Goal: Transaction & Acquisition: Purchase product/service

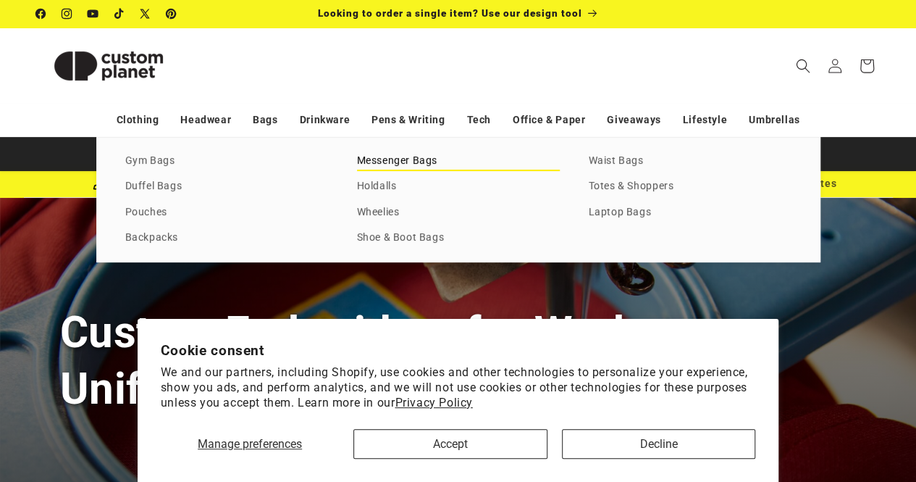
click at [416, 160] on link "Messenger Bags" at bounding box center [458, 161] width 203 height 20
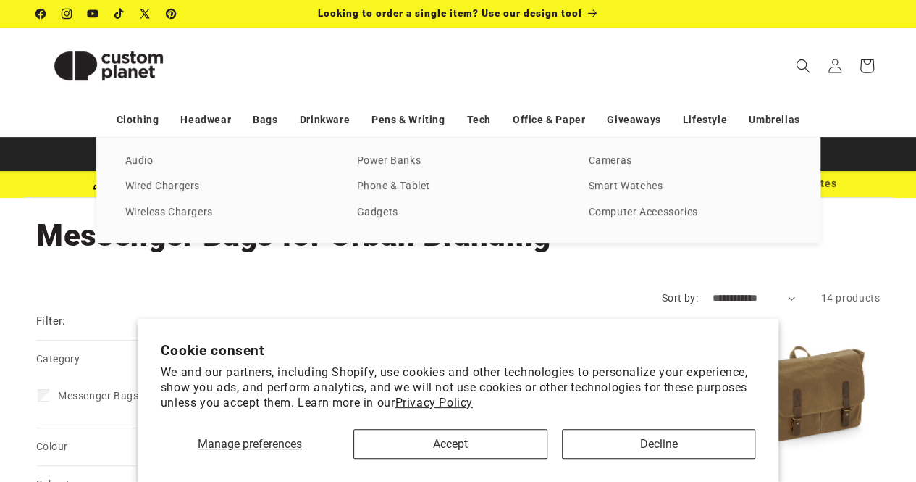
click at [156, 150] on div "Audio Wired Chargers Wireless Chargers Power Banks Phone & Tablet Gadgets Camer…" at bounding box center [458, 190] width 724 height 106
click at [150, 161] on link "Audio" at bounding box center [226, 161] width 203 height 20
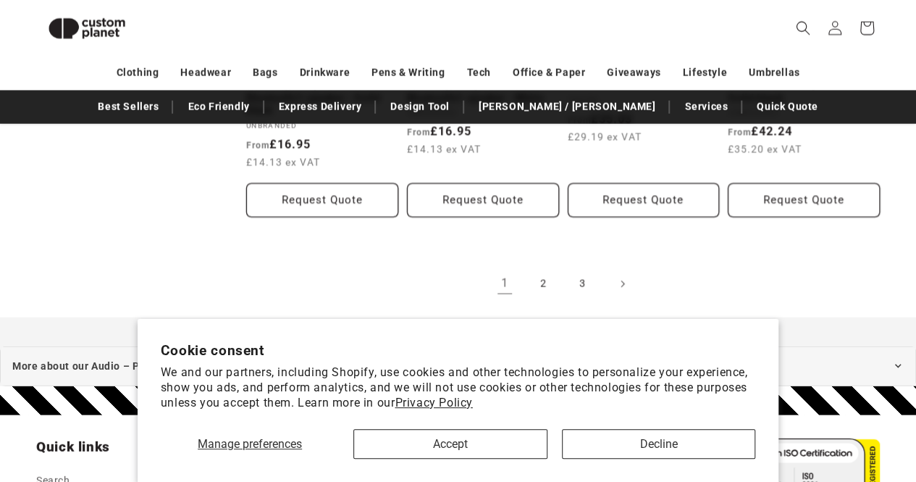
scroll to position [1734, 0]
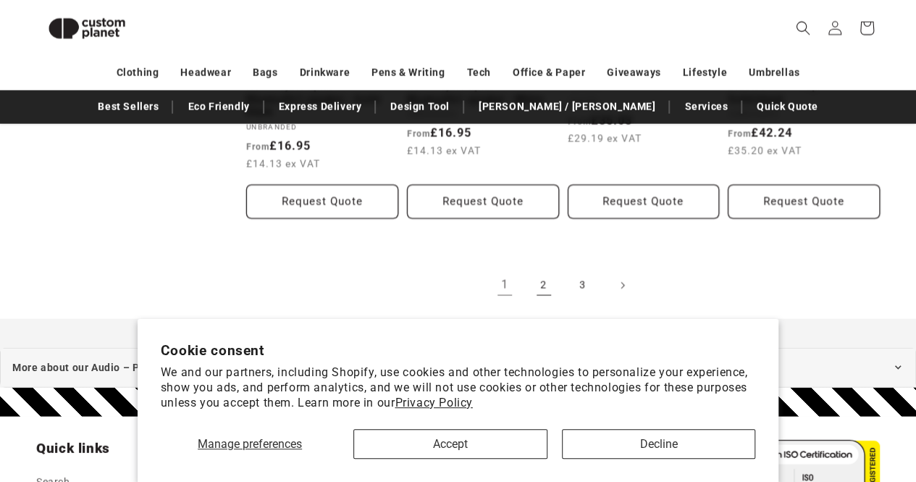
click at [548, 269] on link "2" at bounding box center [544, 285] width 32 height 32
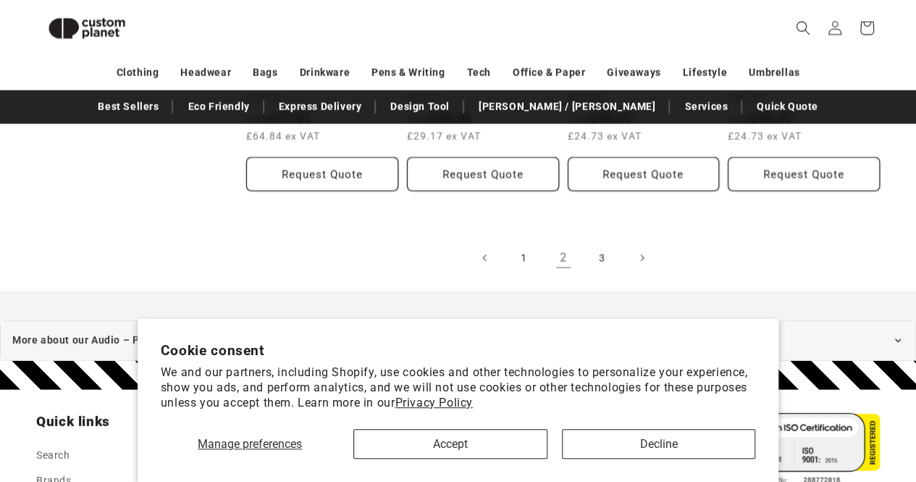
scroll to position [1685, 0]
click at [598, 251] on link "3" at bounding box center [603, 257] width 32 height 32
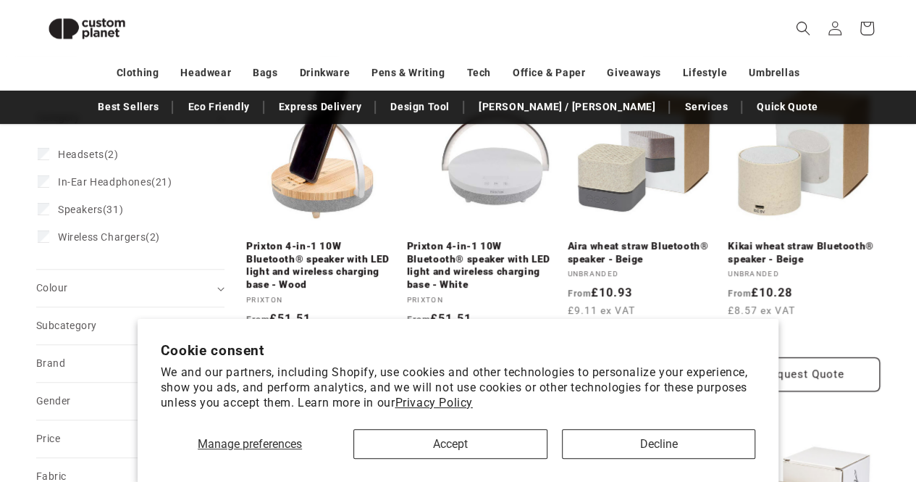
scroll to position [220, 0]
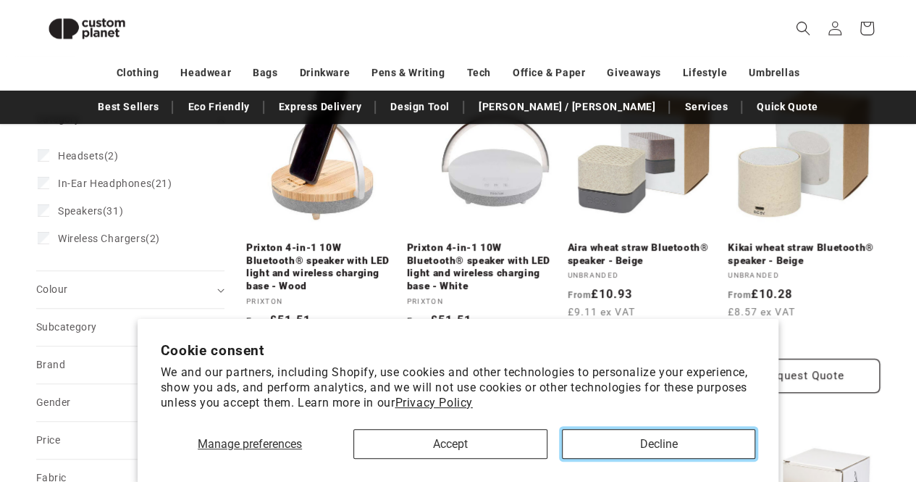
click at [637, 453] on button "Decline" at bounding box center [658, 444] width 193 height 30
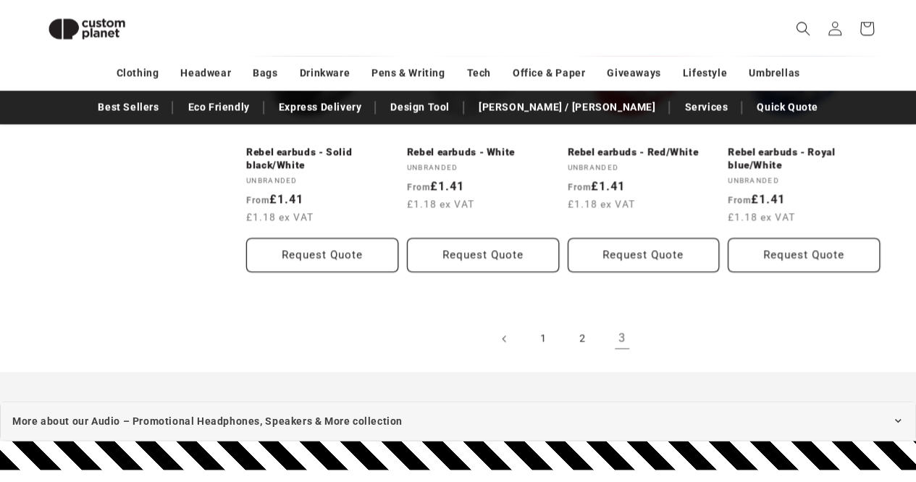
scroll to position [1292, 0]
click at [546, 340] on link "1" at bounding box center [544, 338] width 32 height 32
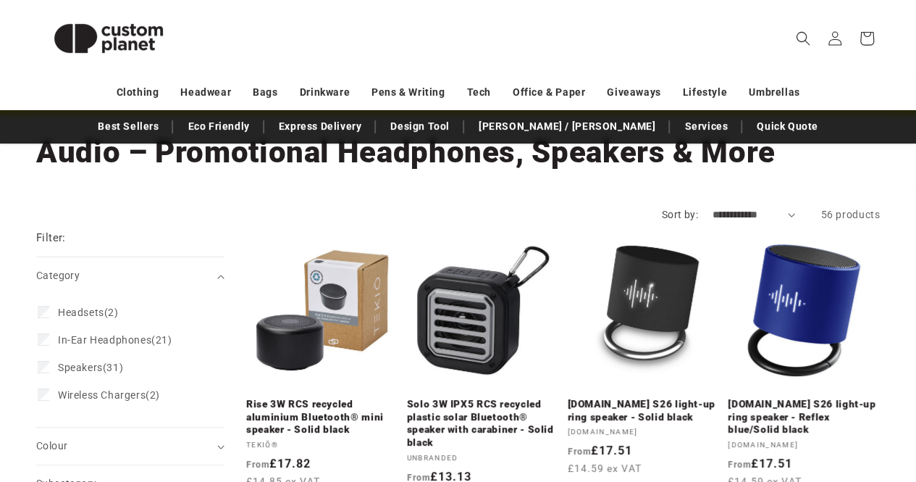
scroll to position [62, 0]
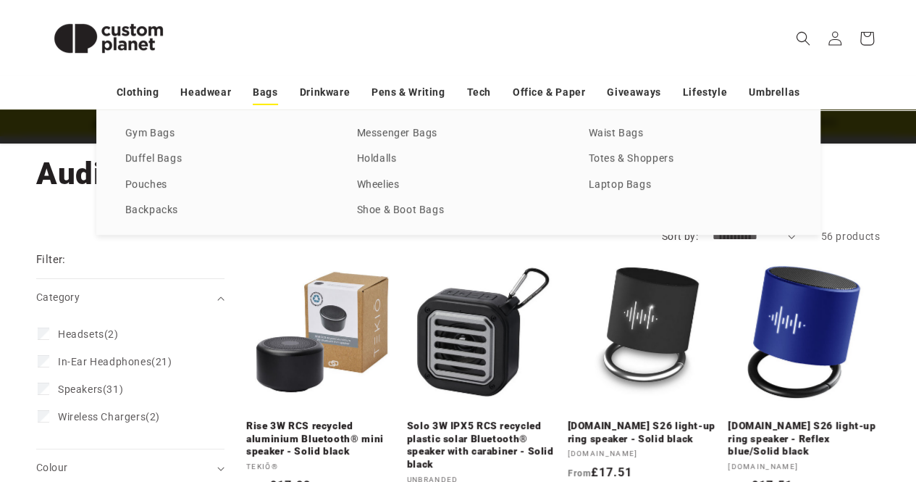
click at [256, 94] on link "Bags" at bounding box center [265, 92] width 25 height 25
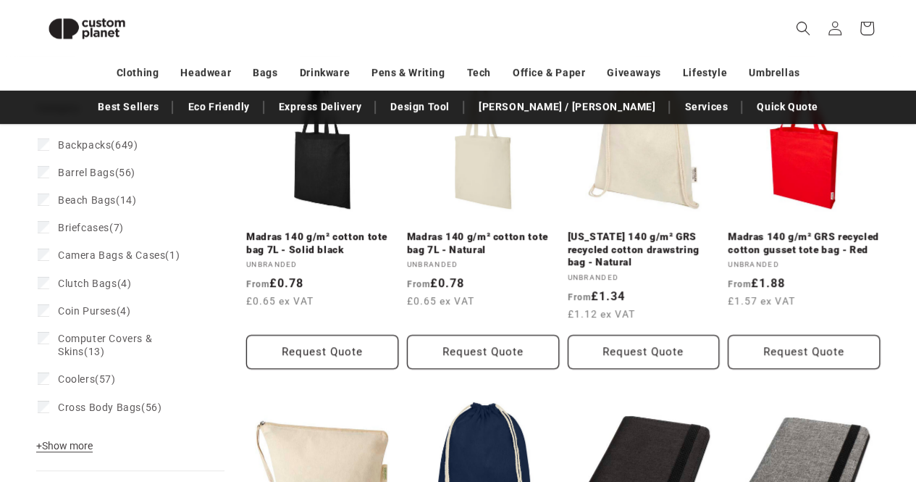
scroll to position [318, 0]
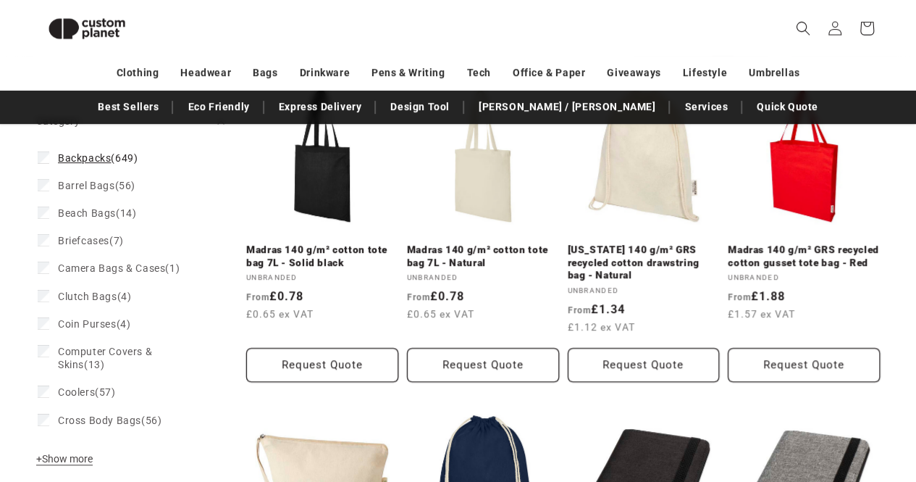
click at [84, 159] on span "Backpacks" at bounding box center [84, 158] width 53 height 12
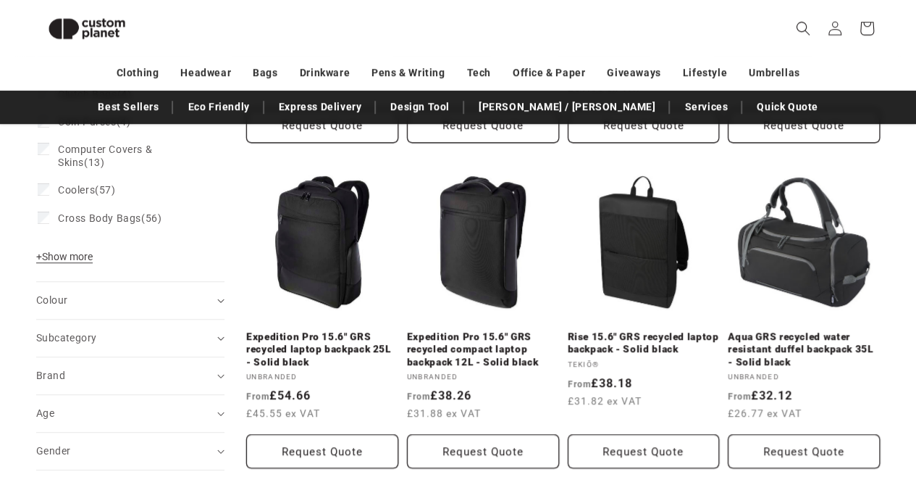
scroll to position [558, 0]
click at [222, 380] on summary "Brand (0)" at bounding box center [130, 374] width 188 height 37
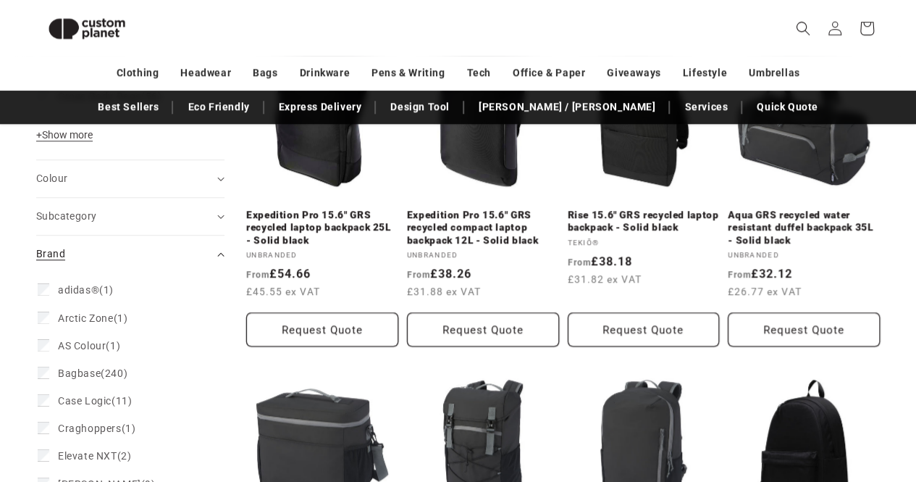
scroll to position [679, 0]
click at [218, 246] on summary "Brand (0)" at bounding box center [130, 253] width 188 height 37
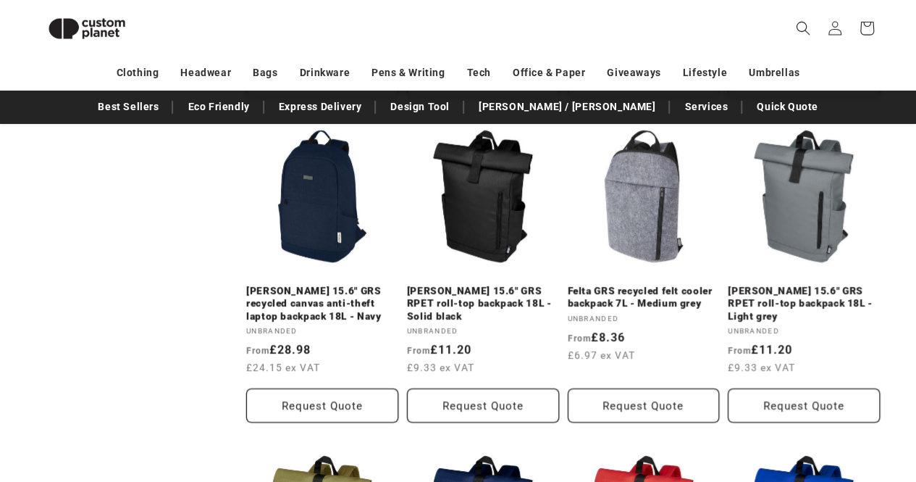
scroll to position [2569, 0]
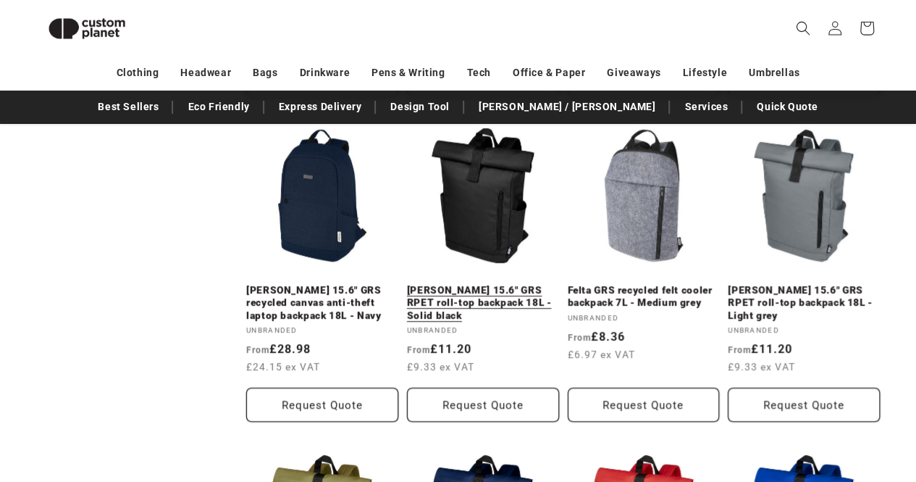
click at [501, 284] on link "Byron 15.6" GRS RPET roll-top backpack 18L - Solid black" at bounding box center [483, 303] width 152 height 38
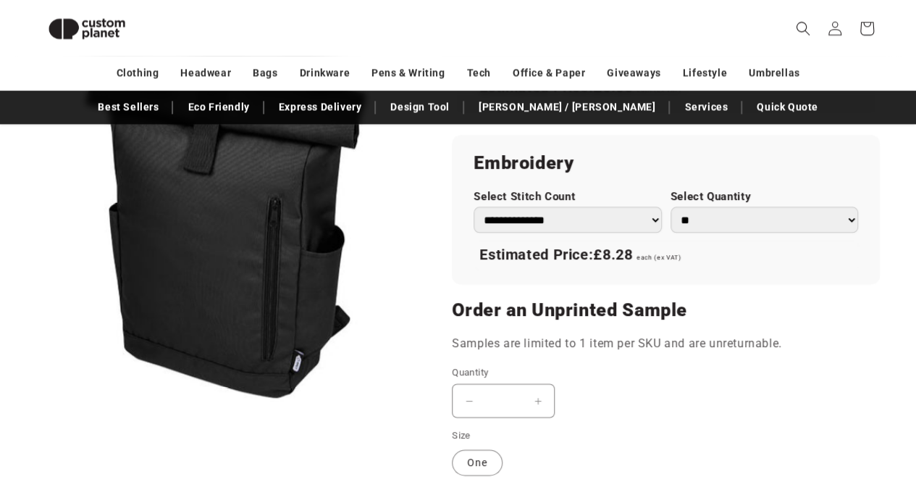
scroll to position [997, 0]
click at [596, 217] on select "**********" at bounding box center [568, 218] width 188 height 25
click at [36, 401] on button "Open media 1 in modal" at bounding box center [36, 401] width 0 height 0
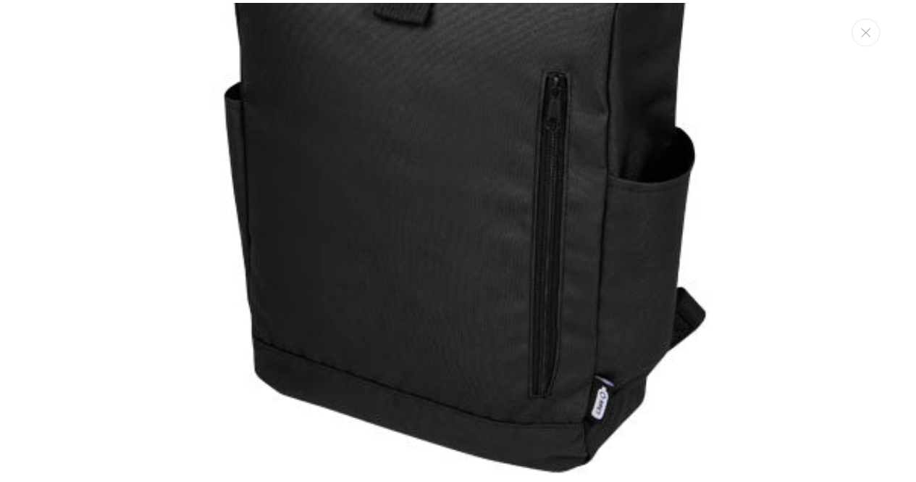
scroll to position [0, 0]
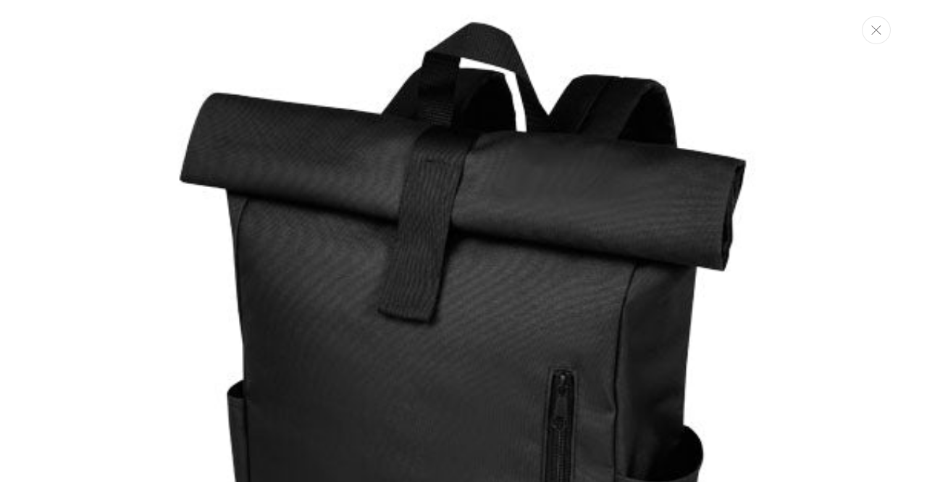
click at [879, 38] on button "Close" at bounding box center [876, 30] width 29 height 28
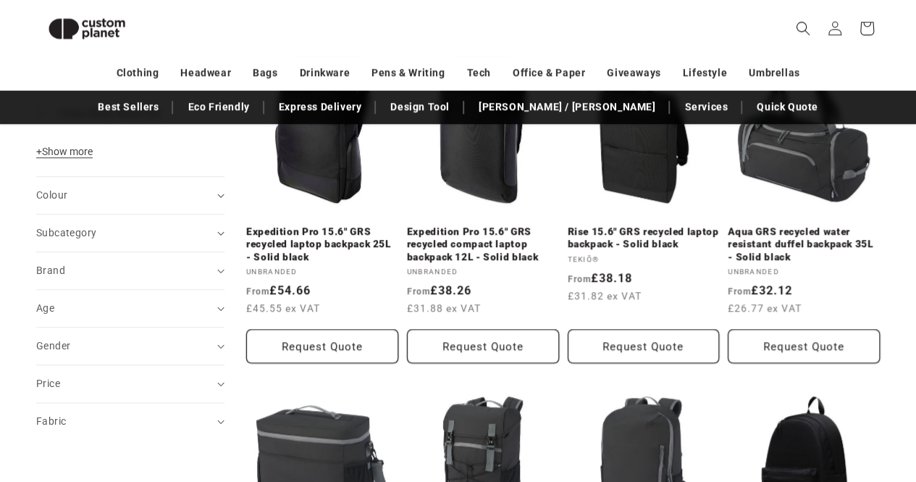
scroll to position [663, 0]
click at [143, 265] on div "Brand (0)" at bounding box center [124, 269] width 176 height 15
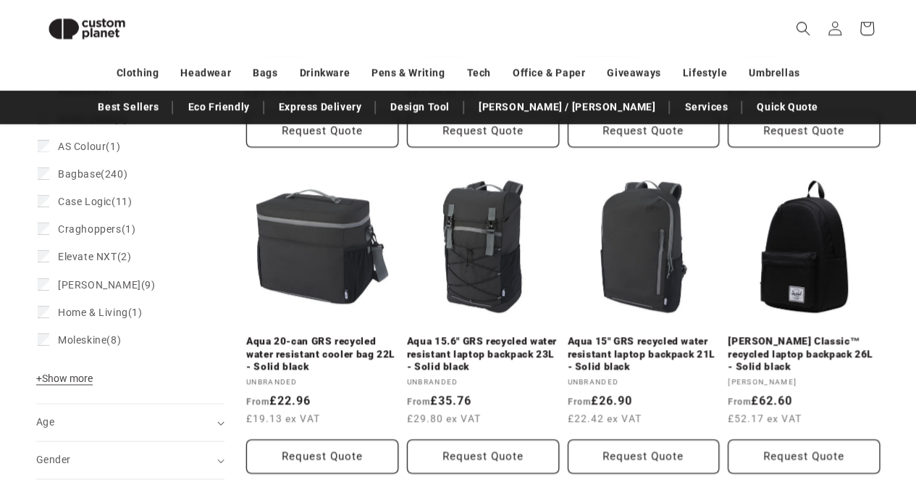
scroll to position [879, 0]
click at [83, 382] on span "+ Show more" at bounding box center [64, 378] width 56 height 12
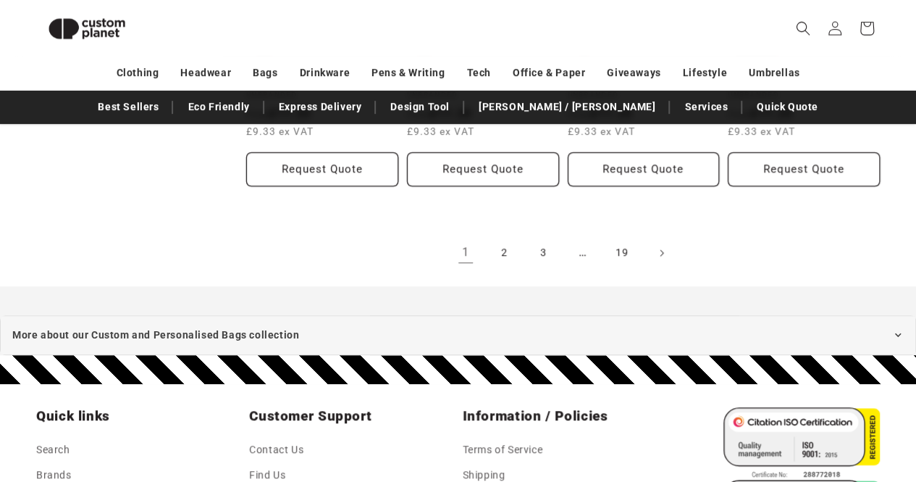
scroll to position [3129, 0]
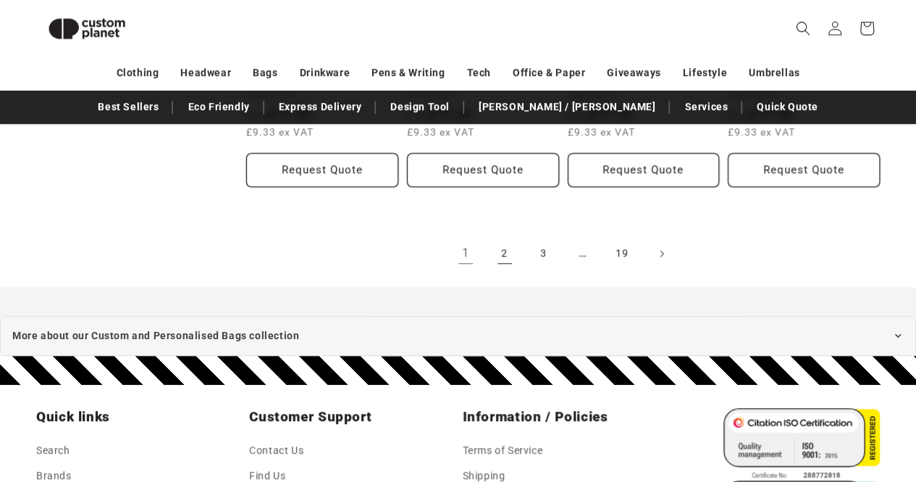
click at [511, 238] on link "2" at bounding box center [505, 254] width 32 height 32
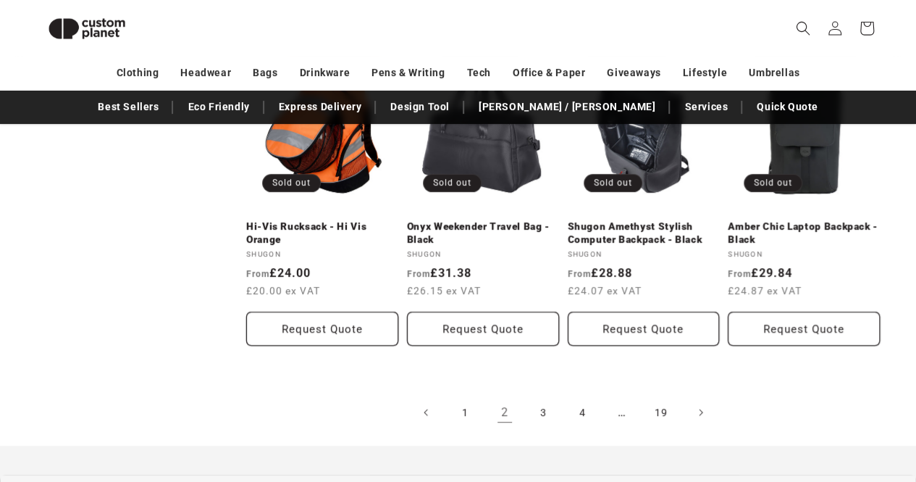
scroll to position [2907, 0]
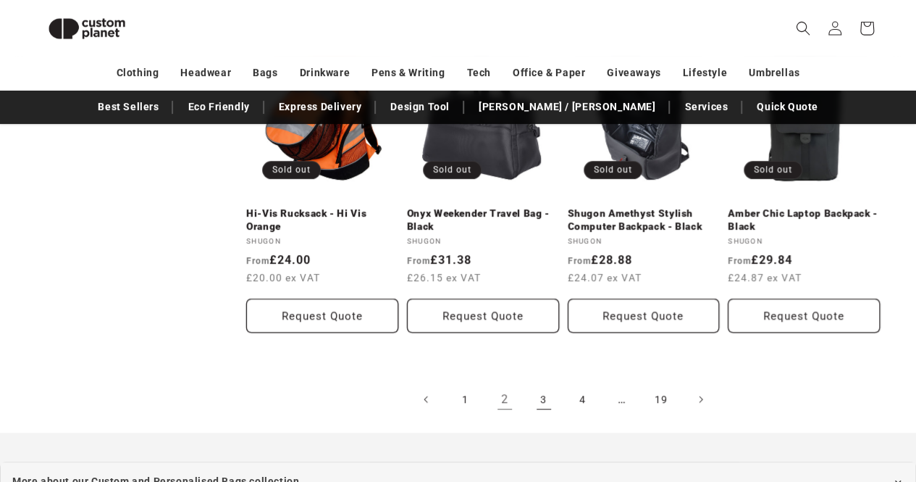
click at [545, 383] on link "3" at bounding box center [544, 399] width 32 height 32
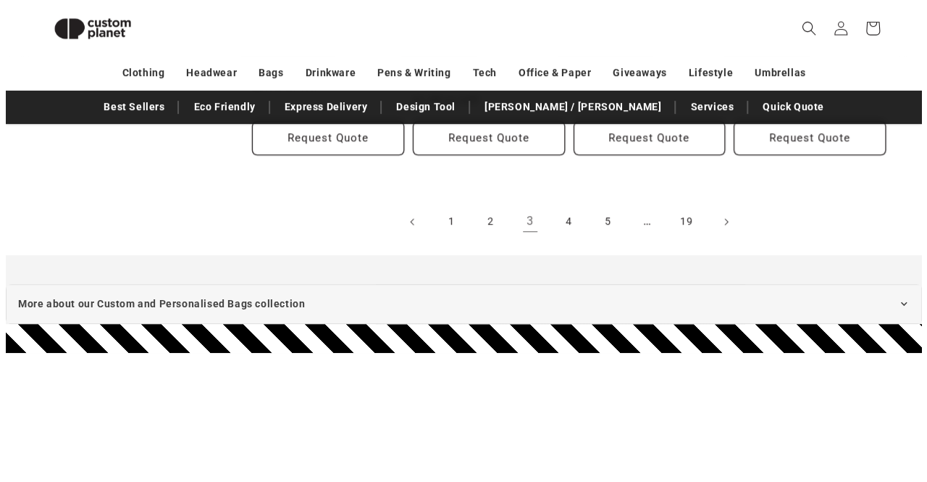
scroll to position [3048, 0]
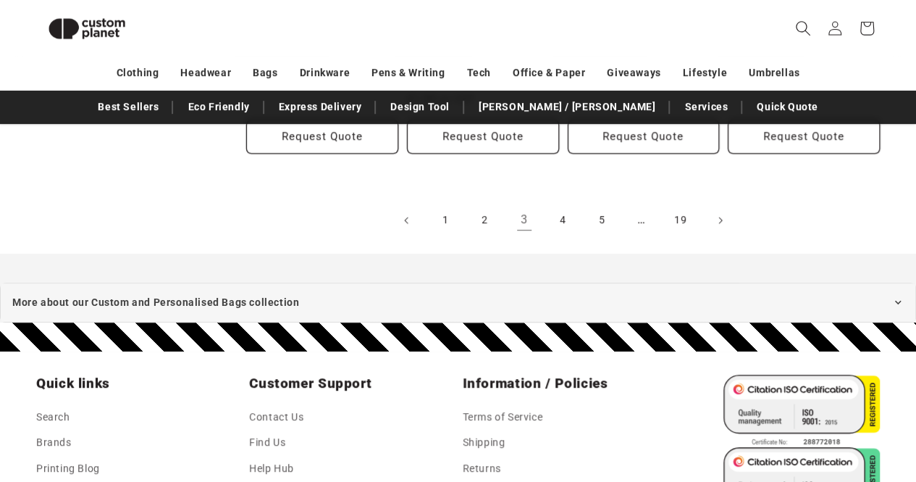
click at [799, 30] on icon "Search" at bounding box center [802, 27] width 15 height 15
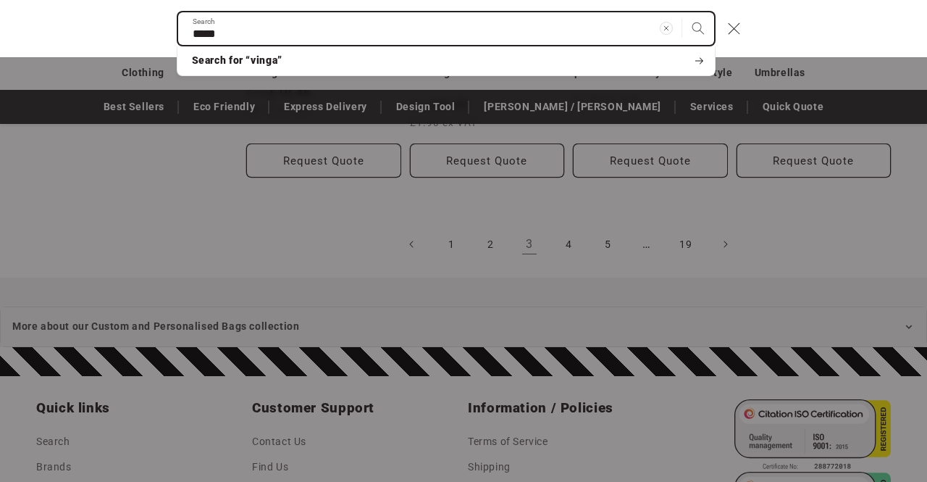
type input "*****"
click at [682, 12] on button "Search" at bounding box center [698, 28] width 32 height 32
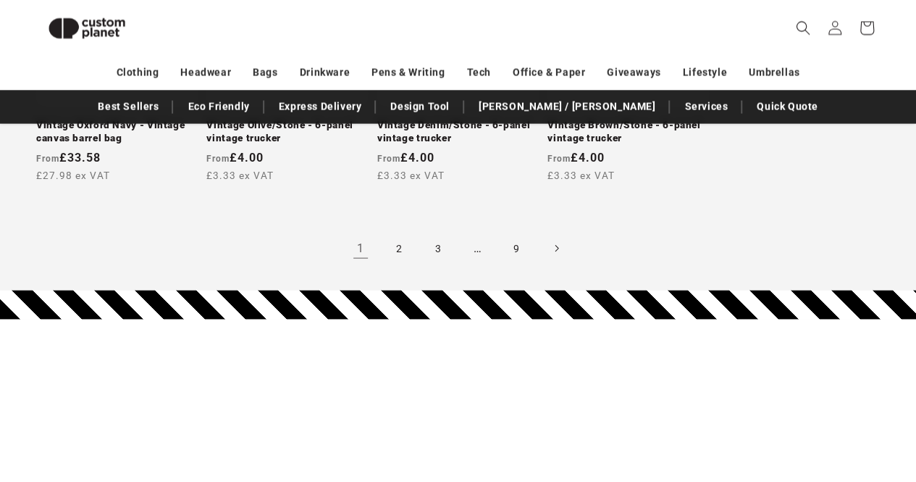
scroll to position [1482, 0]
